Goal: Task Accomplishment & Management: Manage account settings

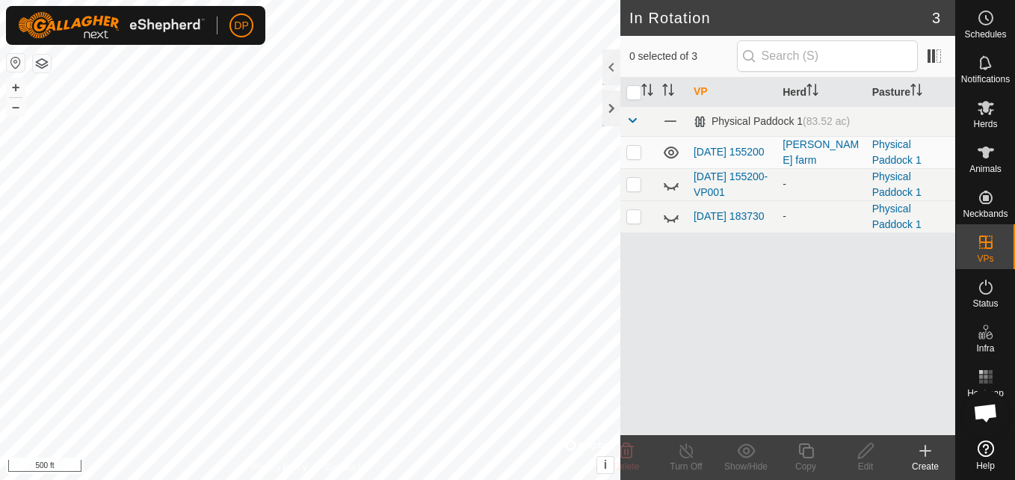
scroll to position [897, 0]
click at [634, 154] on p-checkbox at bounding box center [633, 152] width 15 height 12
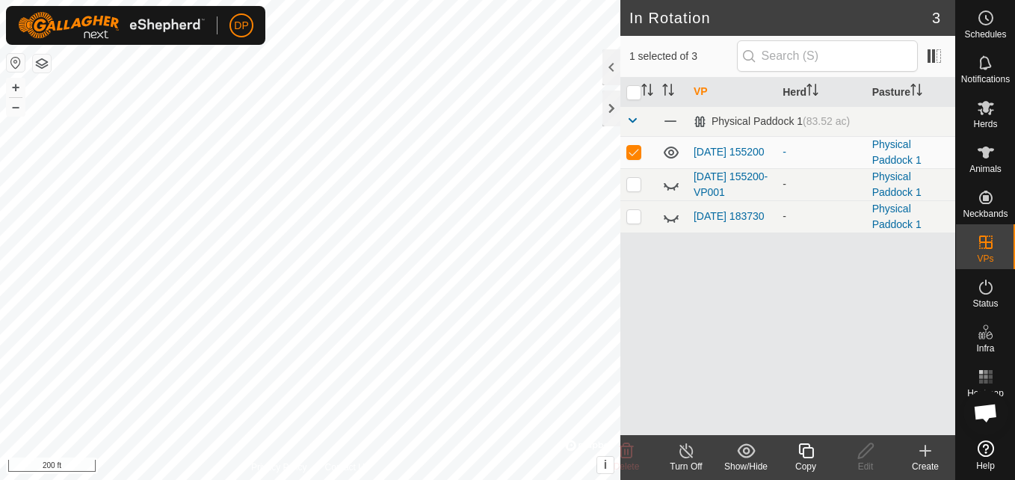
checkbox input "false"
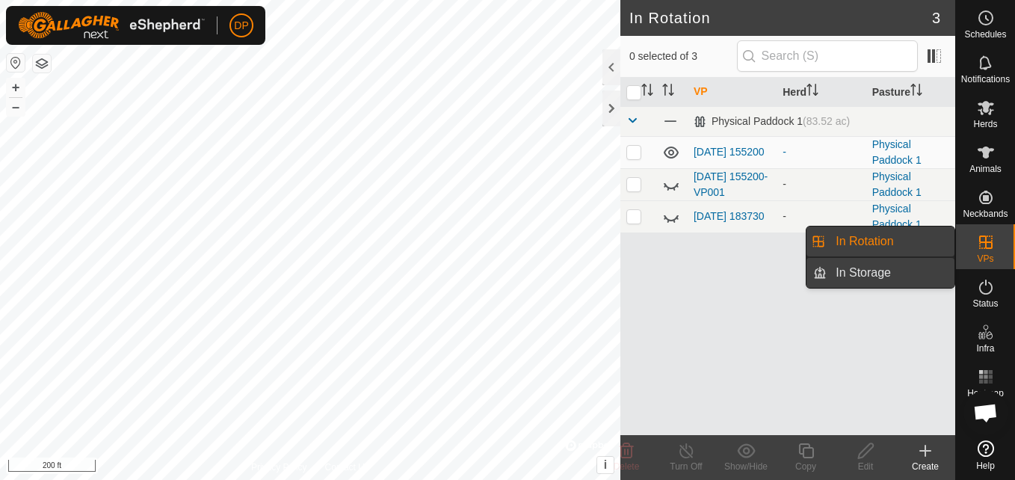
click at [932, 263] on link "In Storage" at bounding box center [891, 273] width 128 height 30
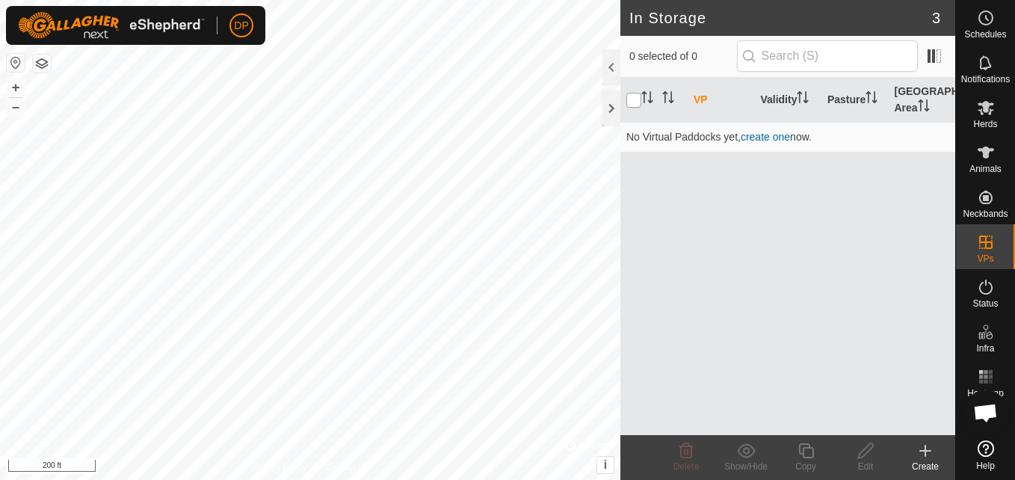
click at [631, 102] on input "checkbox" at bounding box center [633, 100] width 15 height 15
checkbox input "true"
click at [633, 92] on th at bounding box center [638, 100] width 36 height 45
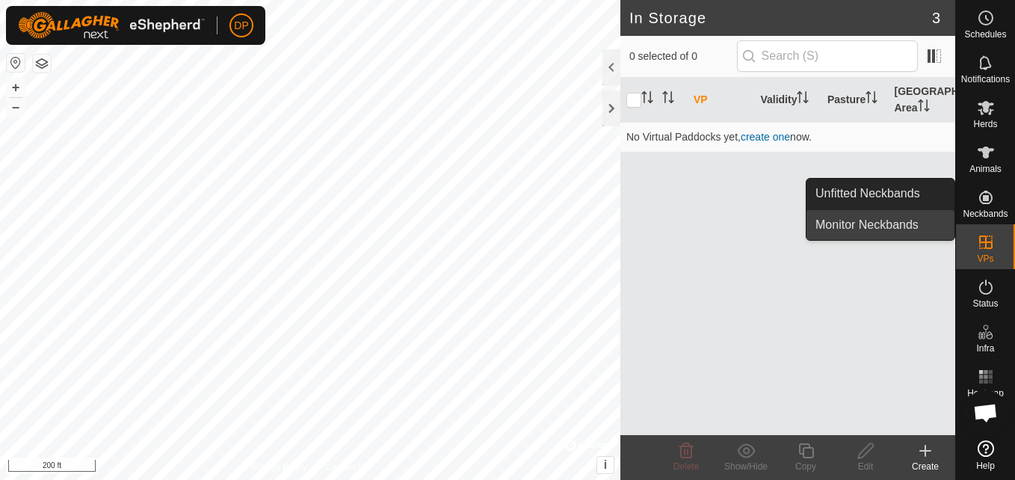
drag, startPoint x: 954, startPoint y: 203, endPoint x: 902, endPoint y: 225, distance: 55.9
click at [902, 225] on link "Monitor Neckbands" at bounding box center [880, 225] width 148 height 30
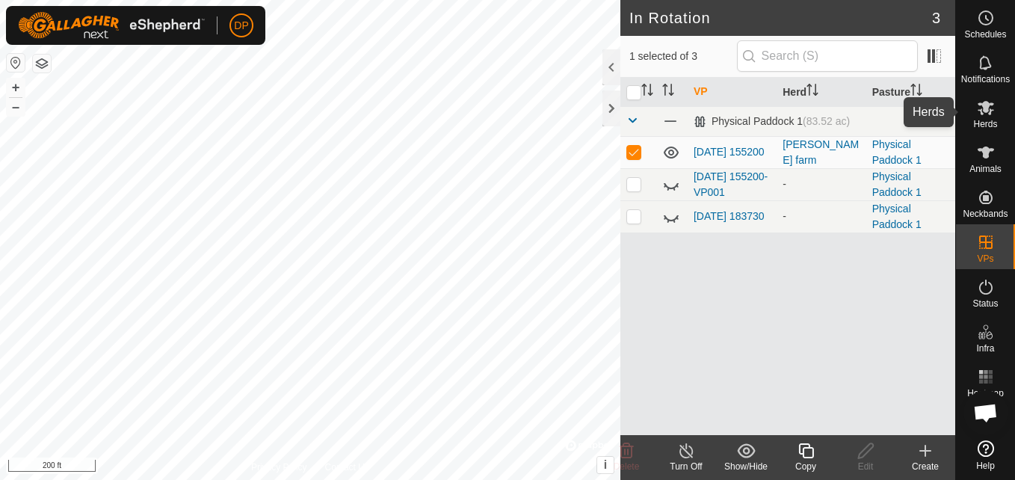
click at [977, 115] on icon at bounding box center [986, 108] width 18 height 18
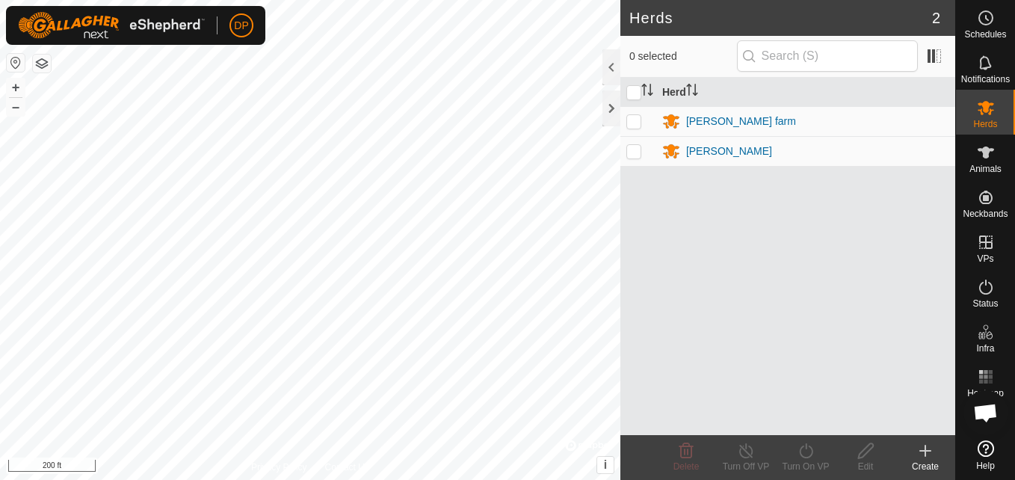
click at [633, 123] on p-checkbox at bounding box center [633, 121] width 15 height 12
checkbox input "true"
click at [632, 152] on p-checkbox at bounding box center [633, 151] width 15 height 12
checkbox input "true"
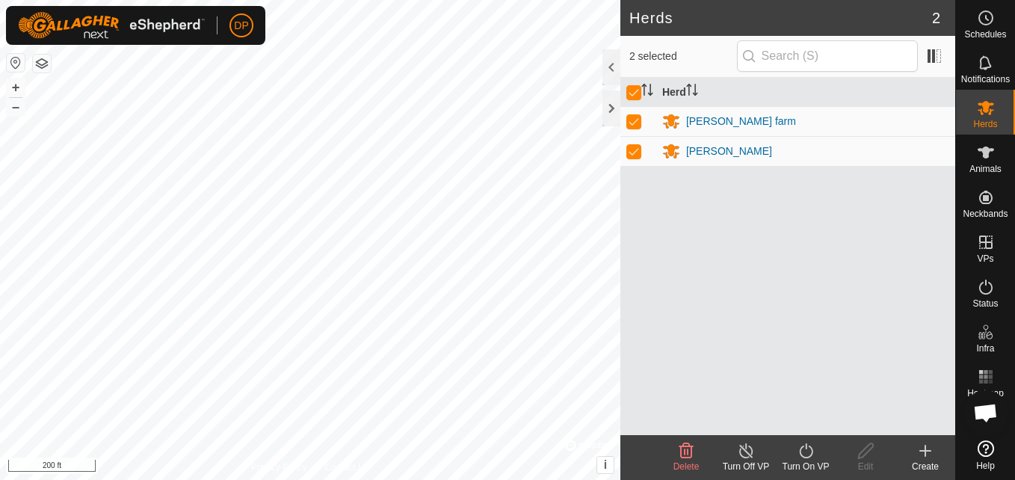
click at [632, 152] on p-checkbox at bounding box center [633, 151] width 15 height 12
checkbox input "false"
click at [865, 451] on icon at bounding box center [866, 451] width 19 height 18
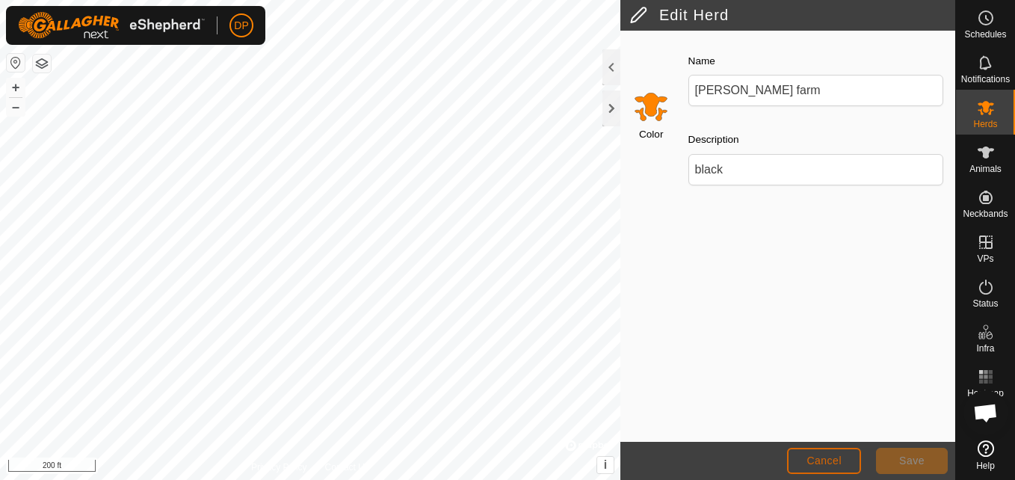
click at [833, 454] on span "Cancel" at bounding box center [823, 460] width 35 height 12
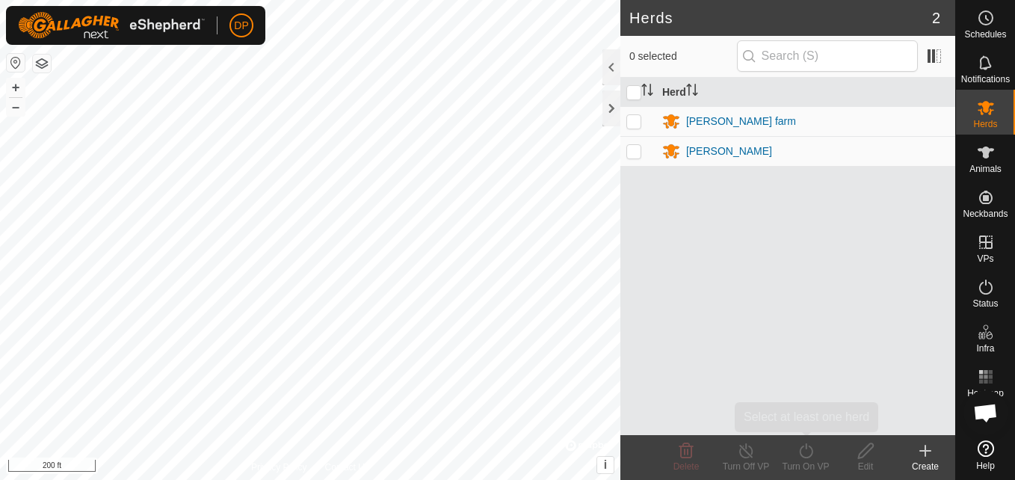
click at [833, 454] on turn-on-svg-icon at bounding box center [806, 451] width 60 height 18
